Goal: Navigation & Orientation: Go to known website

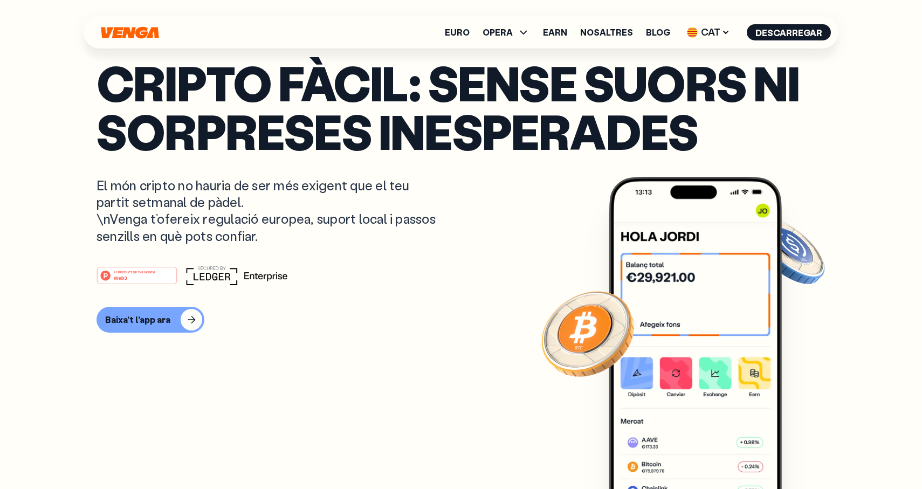
scroll to position [2, 0]
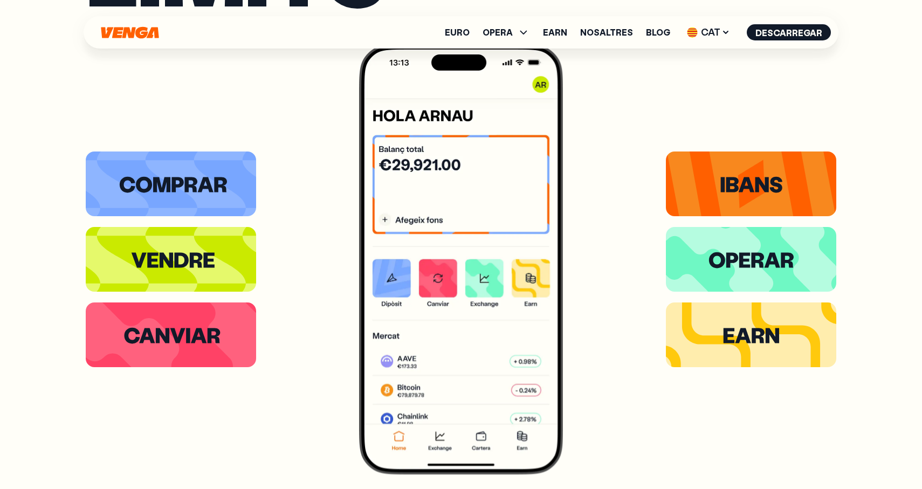
scroll to position [2324, 0]
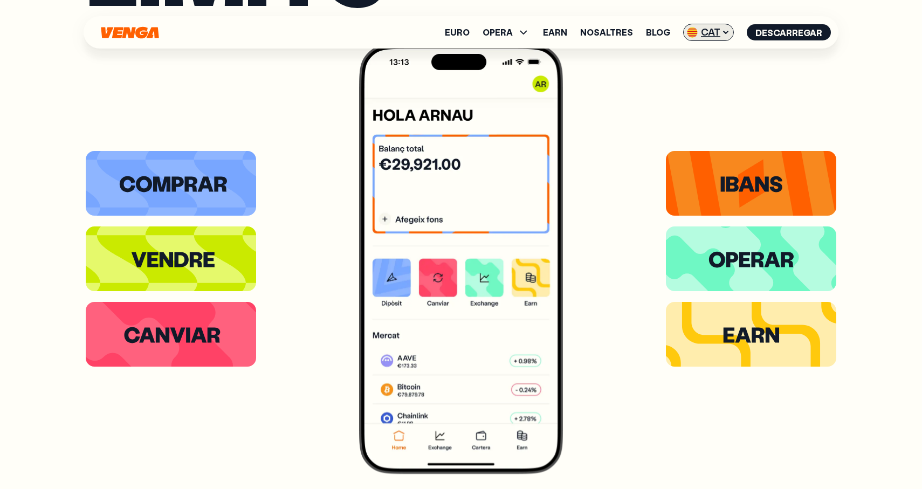
click at [725, 36] on icon at bounding box center [725, 32] width 9 height 9
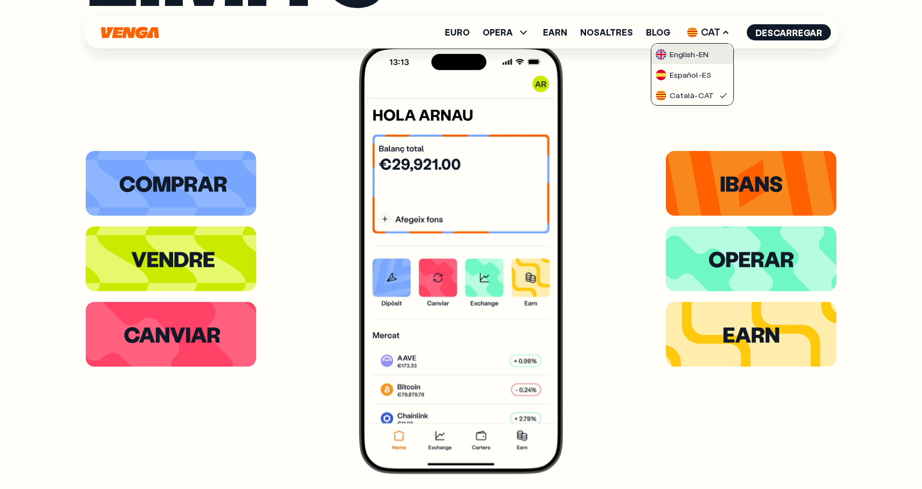
click at [708, 53] on div "English - EN" at bounding box center [681, 54] width 53 height 11
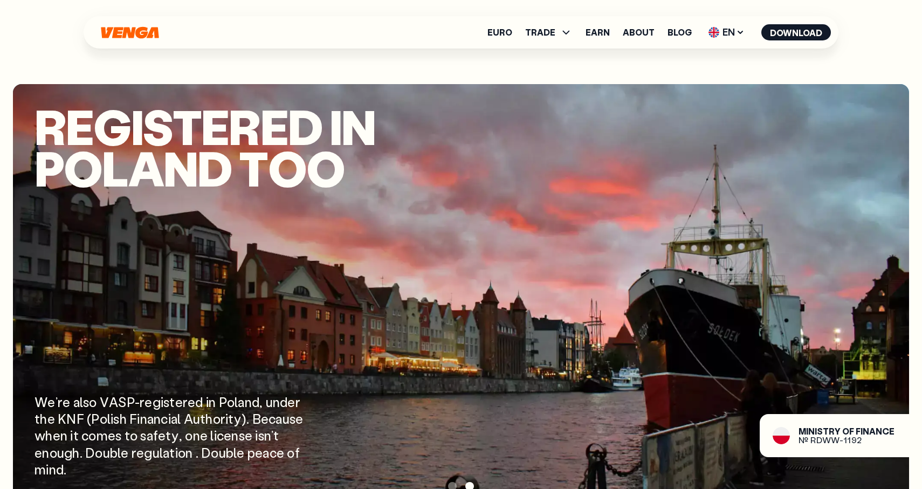
scroll to position [1396, 0]
